Goal: Task Accomplishment & Management: Use online tool/utility

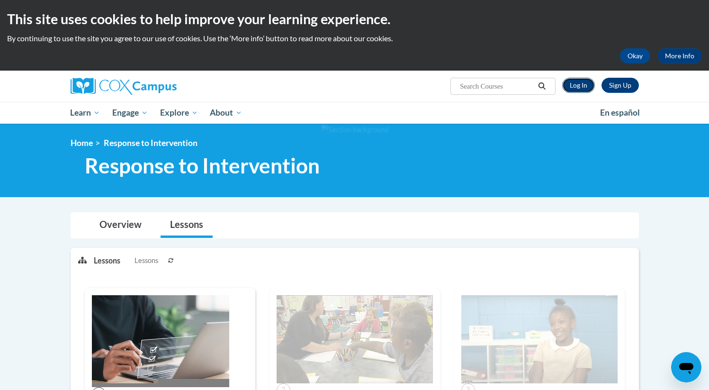
click at [581, 82] on link "Log In" at bounding box center [578, 85] width 33 height 15
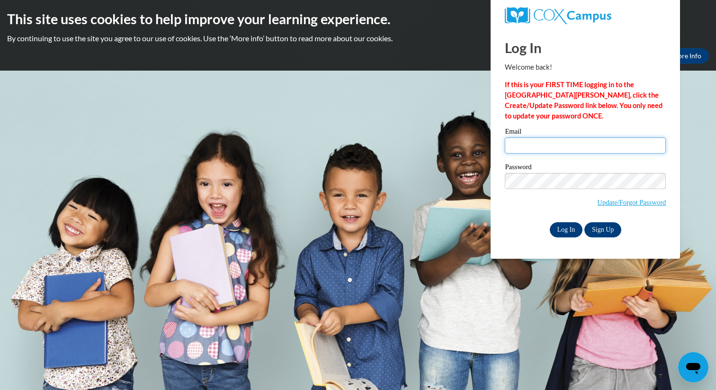
type input "idalton@habershamschools.com"
click at [569, 232] on input "Log In" at bounding box center [566, 229] width 33 height 15
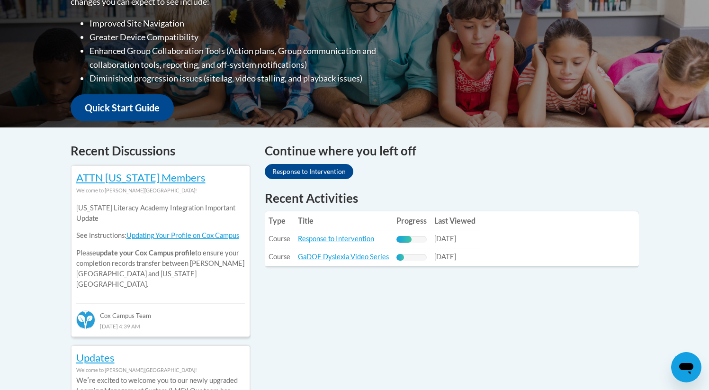
scroll to position [276, 0]
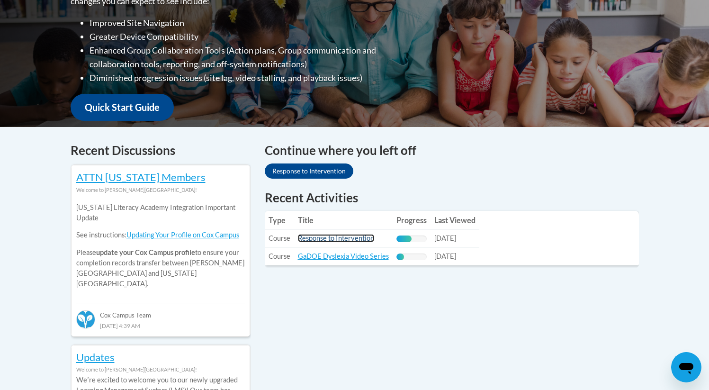
click at [357, 240] on link "Response to Intervention" at bounding box center [336, 238] width 76 height 8
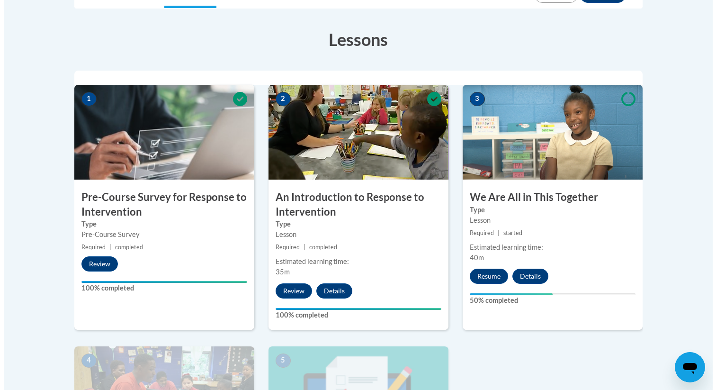
scroll to position [249, 0]
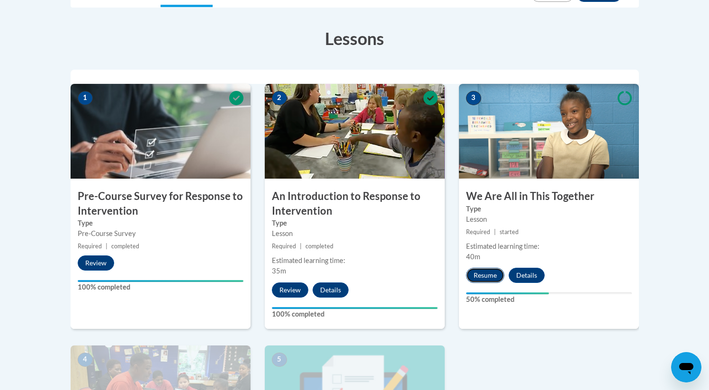
click at [483, 275] on button "Resume" at bounding box center [485, 274] width 38 height 15
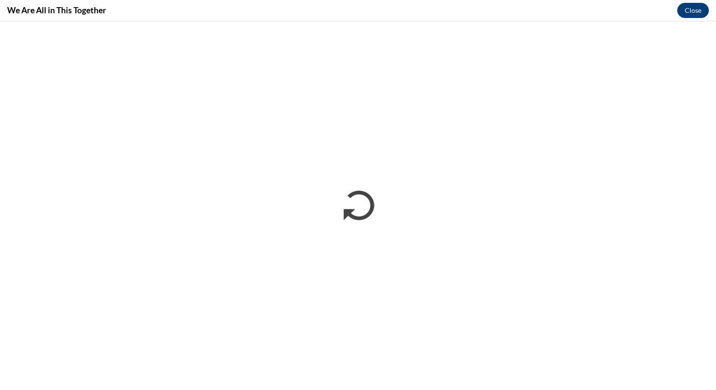
scroll to position [0, 0]
